Goal: Information Seeking & Learning: Learn about a topic

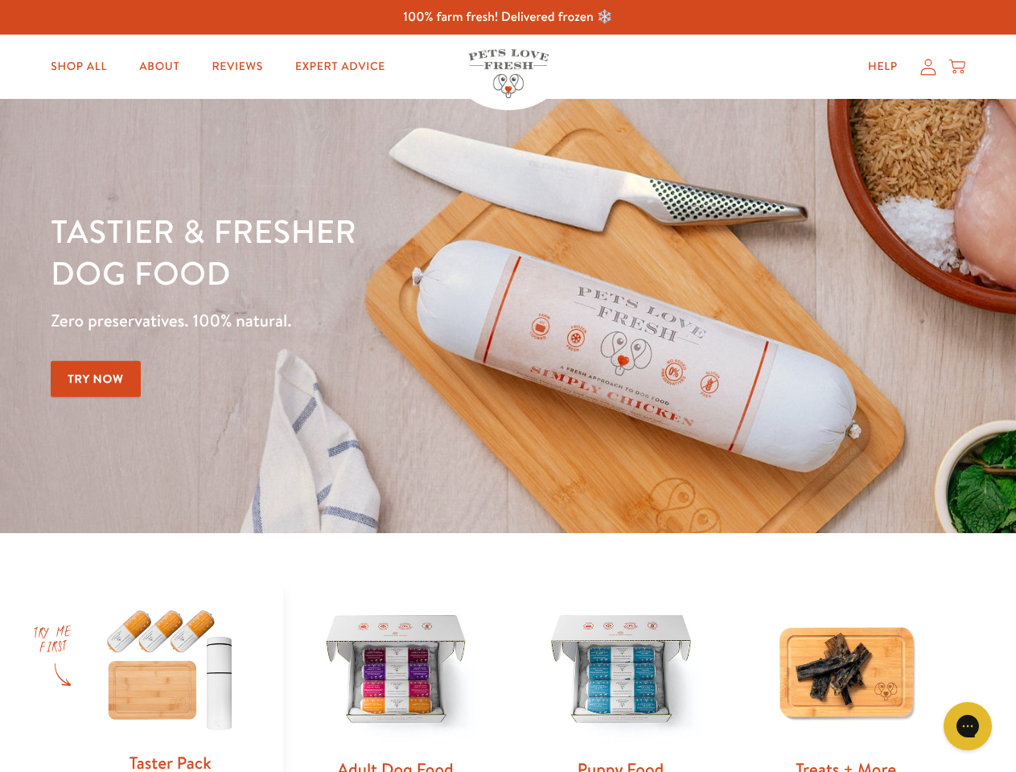
click at [508, 386] on div "Tastier & fresher dog food Zero preservatives. 100% natural. Try Now" at bounding box center [356, 316] width 610 height 212
click at [968, 727] on icon "Open gorgias live chat" at bounding box center [967, 726] width 15 height 15
